Goal: Task Accomplishment & Management: Use online tool/utility

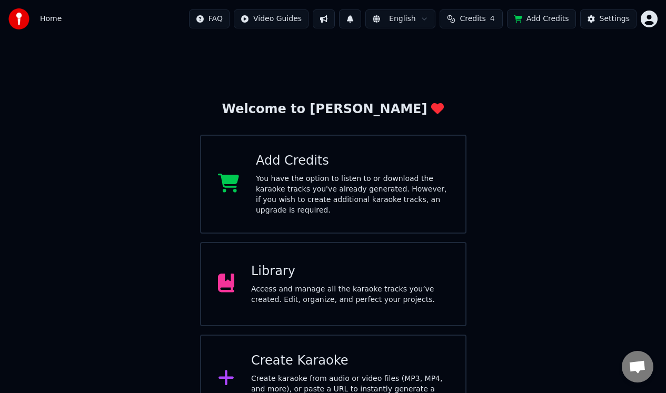
scroll to position [19, 0]
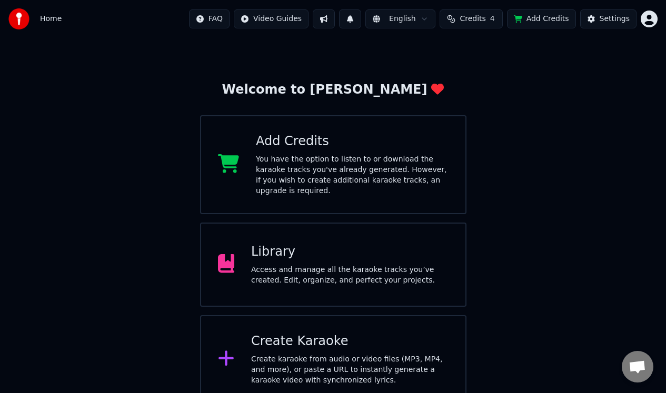
click at [359, 253] on div "Library Access and manage all the karaoke tracks you’ve created. Edit, organize…" at bounding box center [349, 265] width 197 height 42
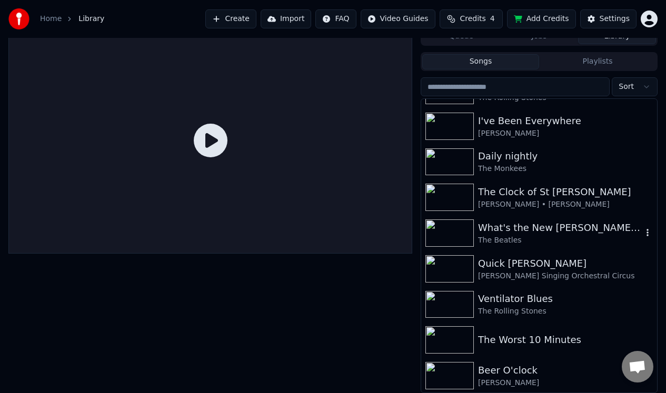
scroll to position [1137, 0]
click at [513, 341] on div "The Worst 10 Minutes" at bounding box center [560, 339] width 164 height 15
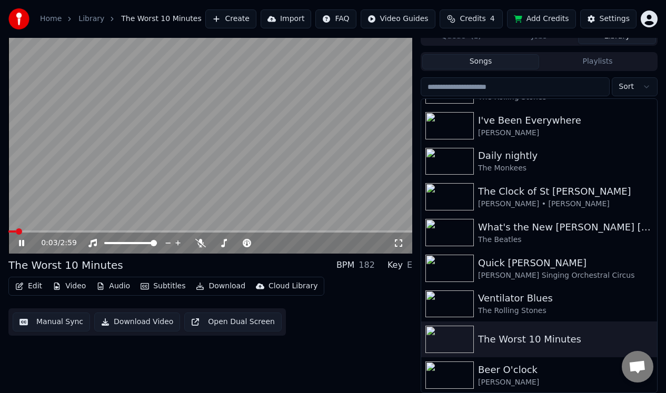
click at [19, 241] on icon at bounding box center [21, 243] width 5 height 6
click at [47, 321] on button "Manual Sync" at bounding box center [51, 322] width 77 height 19
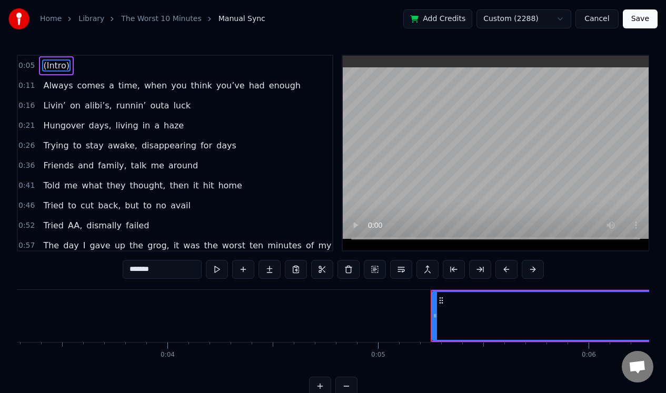
scroll to position [0, 660]
type input "******"
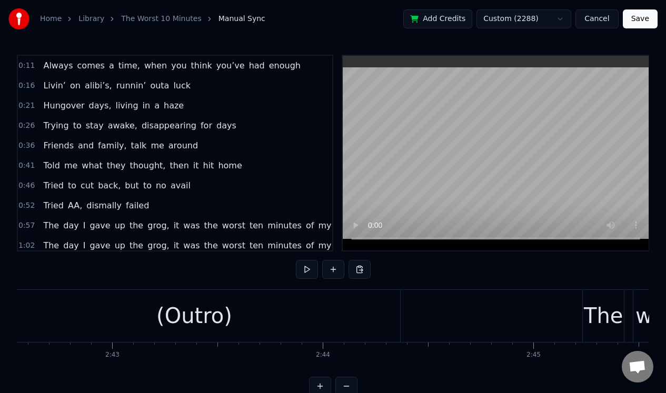
scroll to position [0, 34053]
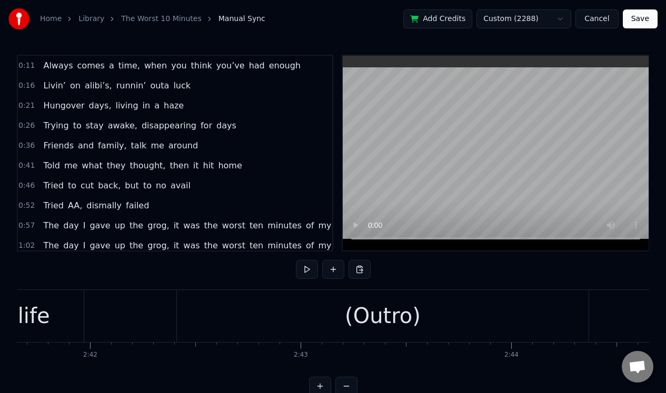
click at [387, 313] on div "(Outro)" at bounding box center [383, 316] width 76 height 32
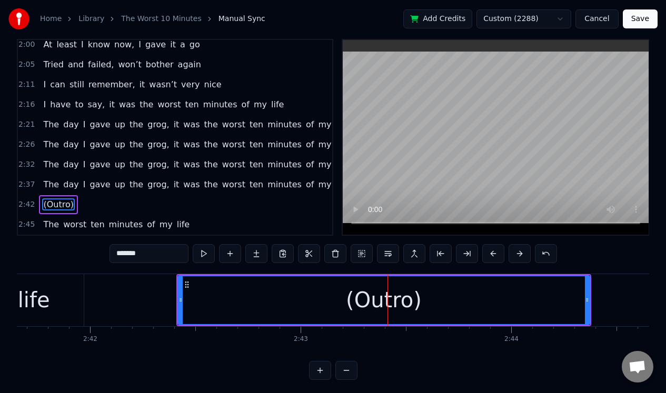
scroll to position [393, 0]
type input "***"
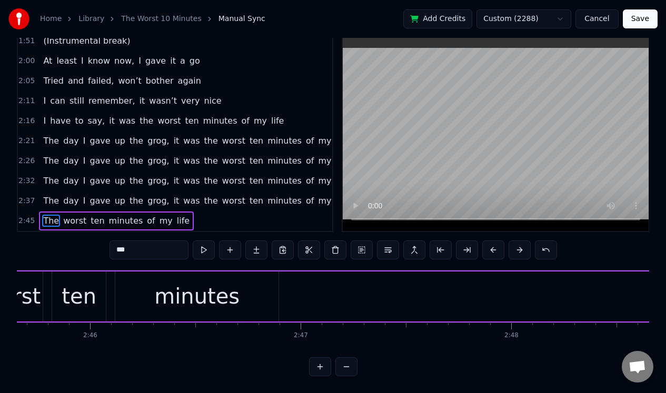
scroll to position [0, 34817]
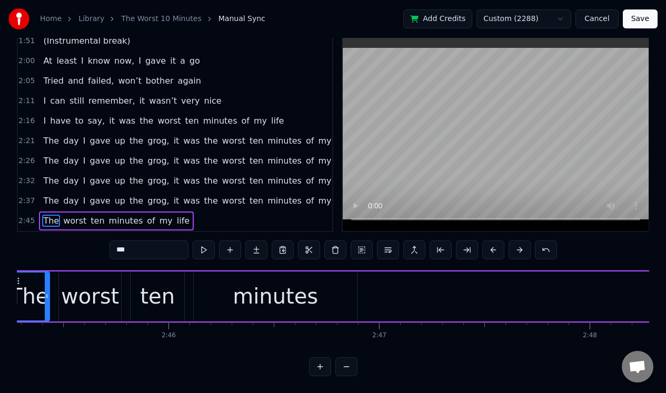
click at [641, 17] on button "Save" at bounding box center [640, 18] width 35 height 19
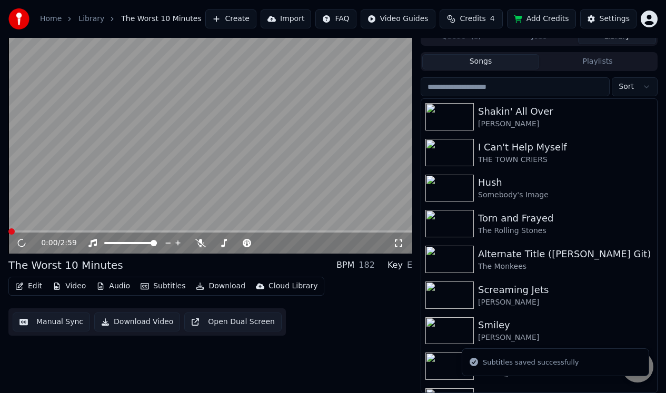
scroll to position [11, 0]
click at [22, 242] on icon at bounding box center [29, 243] width 24 height 8
click at [31, 284] on button "Edit" at bounding box center [28, 286] width 35 height 15
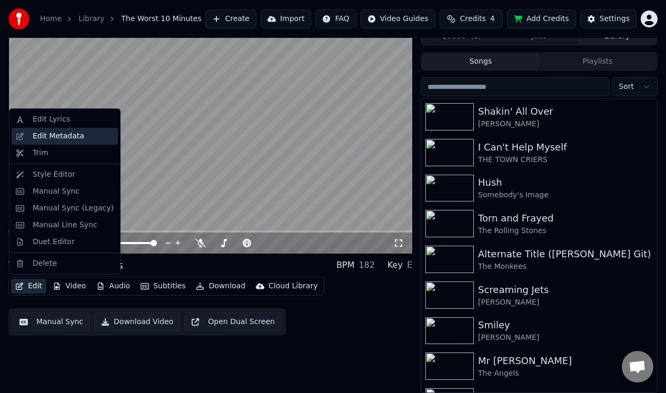
click at [73, 135] on div "Edit Metadata" at bounding box center [59, 136] width 52 height 11
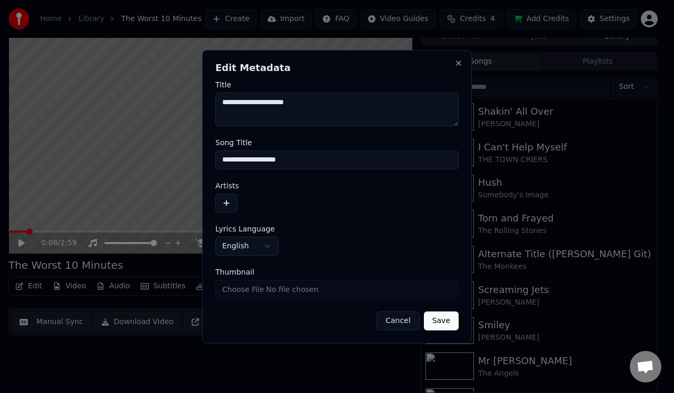
click at [233, 105] on textarea "**********" at bounding box center [336, 110] width 243 height 34
type textarea "**********"
click at [226, 203] on button "button" at bounding box center [226, 203] width 22 height 19
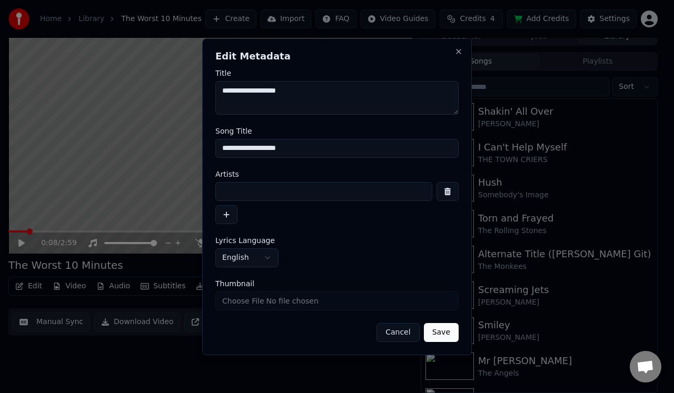
click at [236, 195] on input at bounding box center [323, 191] width 217 height 19
type input "**********"
click at [442, 332] on button "Save" at bounding box center [441, 332] width 35 height 19
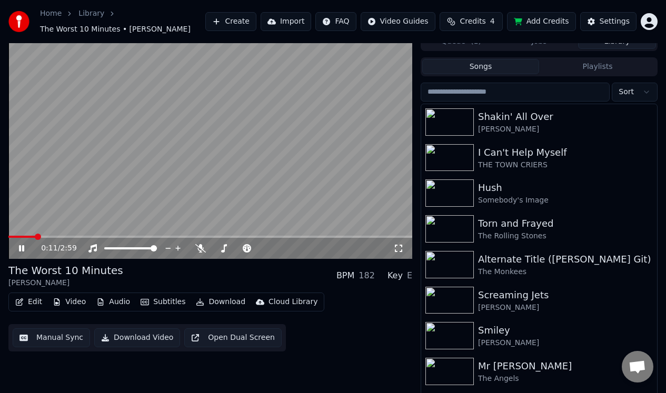
click at [21, 248] on icon at bounding box center [21, 248] width 5 height 6
click at [12, 236] on span at bounding box center [10, 237] width 5 height 2
click at [16, 236] on span at bounding box center [16, 237] width 6 height 6
click at [8, 238] on span at bounding box center [11, 237] width 6 height 6
click at [22, 248] on icon at bounding box center [21, 248] width 6 height 7
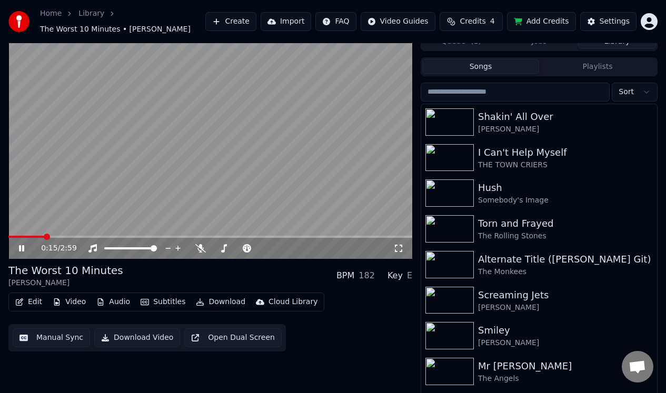
click at [22, 248] on icon at bounding box center [29, 248] width 24 height 8
click at [141, 337] on button "Download Video" at bounding box center [137, 338] width 86 height 19
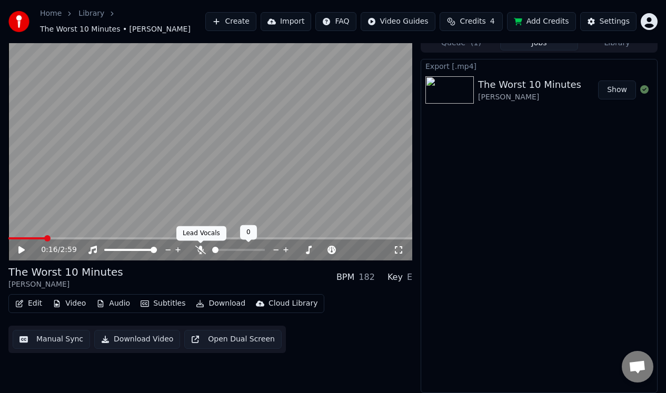
click at [200, 249] on icon at bounding box center [200, 250] width 11 height 8
click at [201, 250] on icon at bounding box center [201, 250] width 6 height 8
click at [200, 250] on icon at bounding box center [200, 250] width 11 height 8
click at [139, 339] on button "Download Video" at bounding box center [137, 339] width 86 height 19
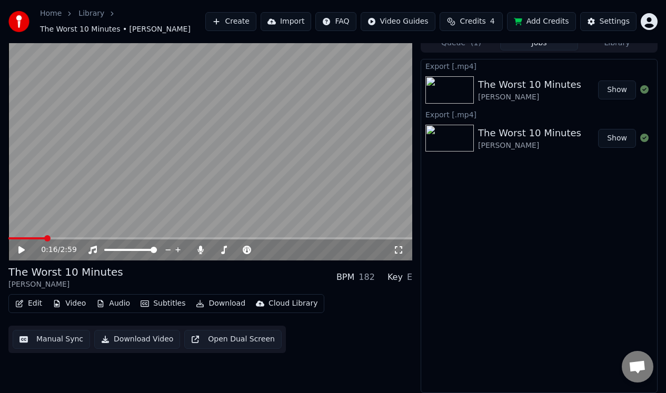
scroll to position [0, 0]
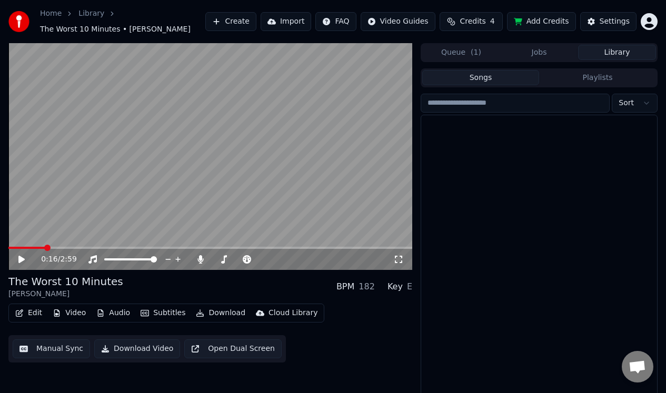
click at [629, 56] on button "Library" at bounding box center [617, 52] width 78 height 15
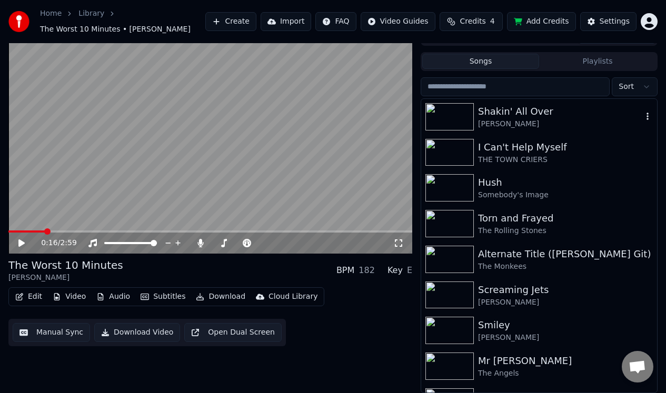
click at [452, 113] on img at bounding box center [450, 116] width 48 height 27
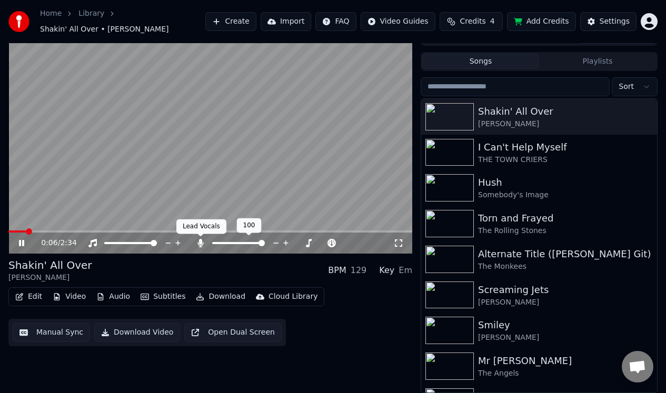
click at [199, 242] on icon at bounding box center [201, 243] width 6 height 8
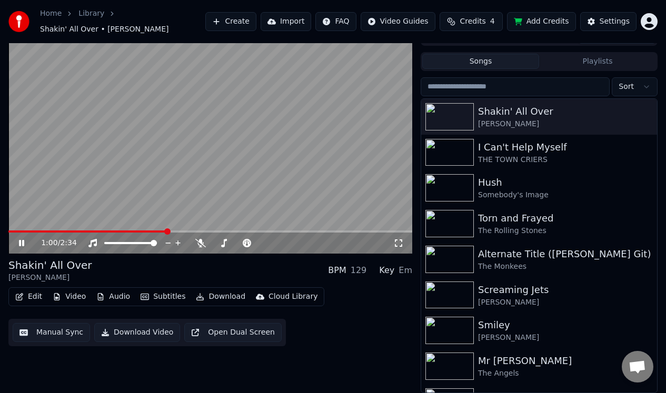
click at [22, 241] on icon at bounding box center [29, 243] width 24 height 8
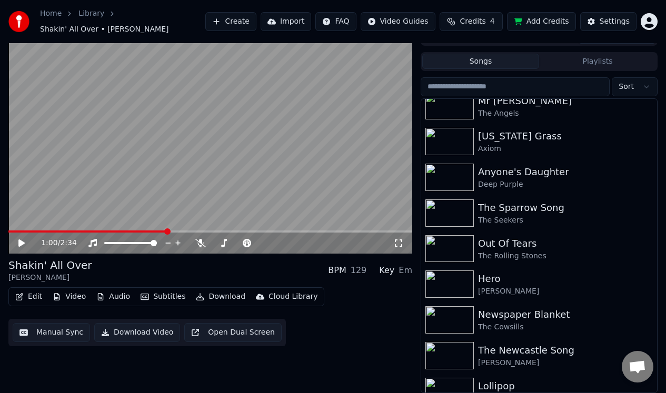
scroll to position [258, 0]
